Goal: Use online tool/utility

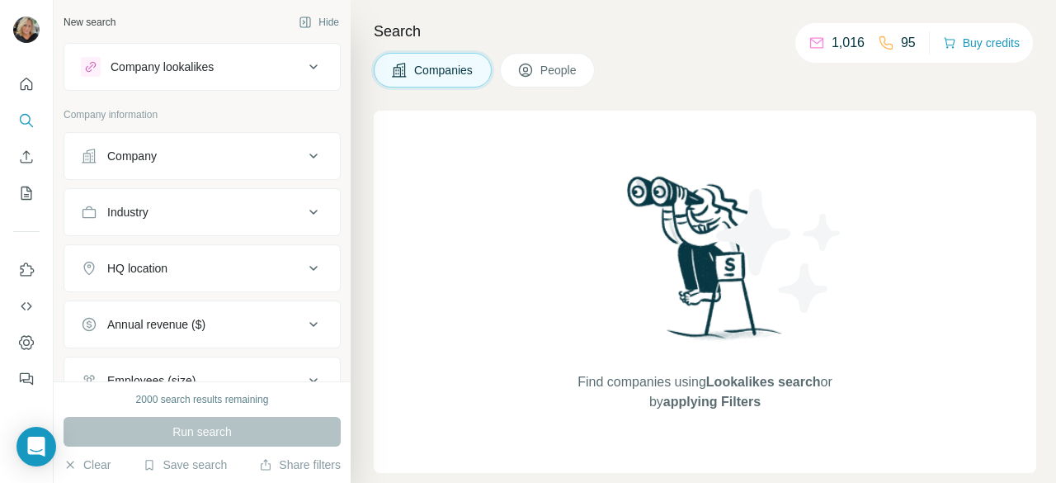
click at [231, 433] on div "Run search" at bounding box center [202, 432] width 277 height 30
click at [94, 24] on div "New search" at bounding box center [90, 22] width 52 height 15
click at [309, 155] on icon at bounding box center [313, 155] width 8 height 5
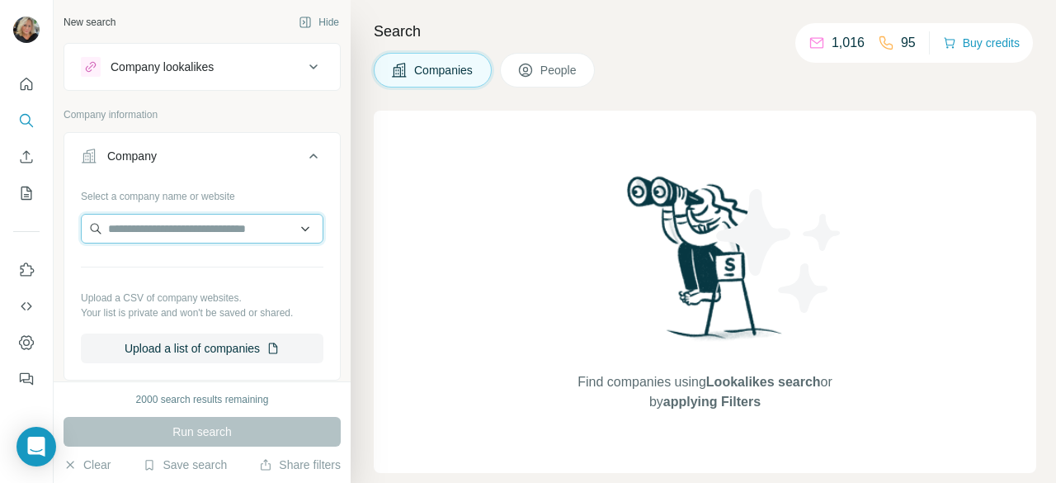
click at [167, 234] on input "text" at bounding box center [202, 229] width 243 height 30
click at [420, 217] on div "Find companies using Lookalikes search or by applying Filters" at bounding box center [705, 292] width 663 height 362
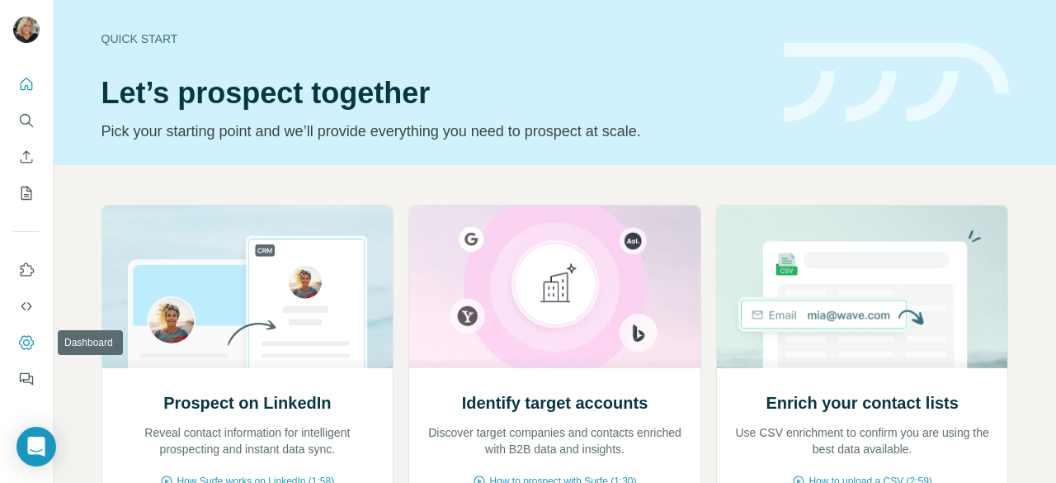
click at [22, 341] on icon "Dashboard" at bounding box center [26, 342] width 17 height 17
